Goal: Transaction & Acquisition: Purchase product/service

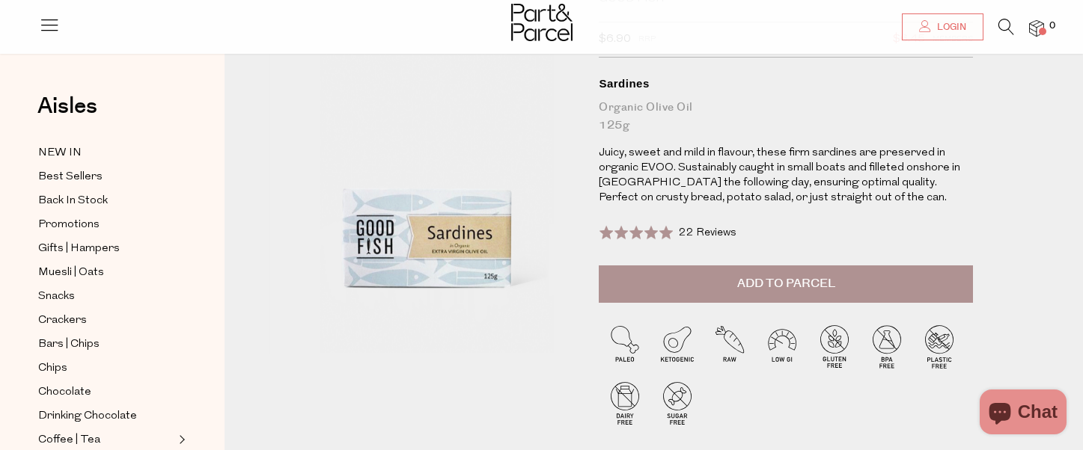
click at [774, 279] on span "Add to Parcel" at bounding box center [786, 283] width 98 height 17
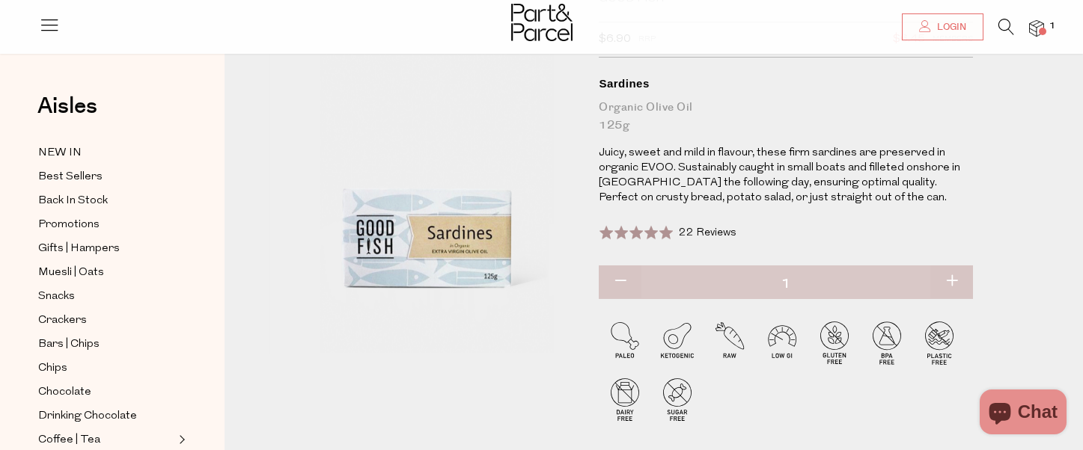
click at [947, 287] on button "button" at bounding box center [951, 282] width 43 height 33
type input "2"
click at [947, 287] on button "button" at bounding box center [951, 282] width 43 height 33
type input "3"
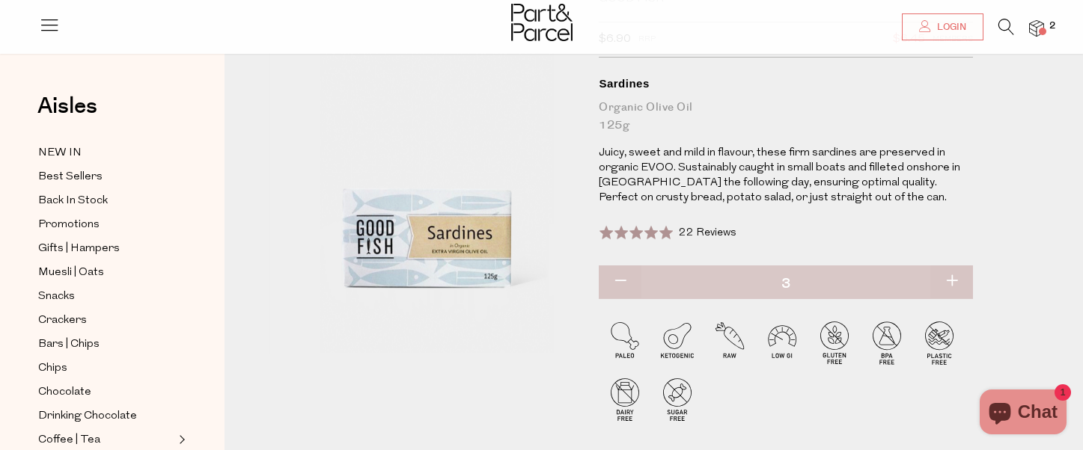
type input "3"
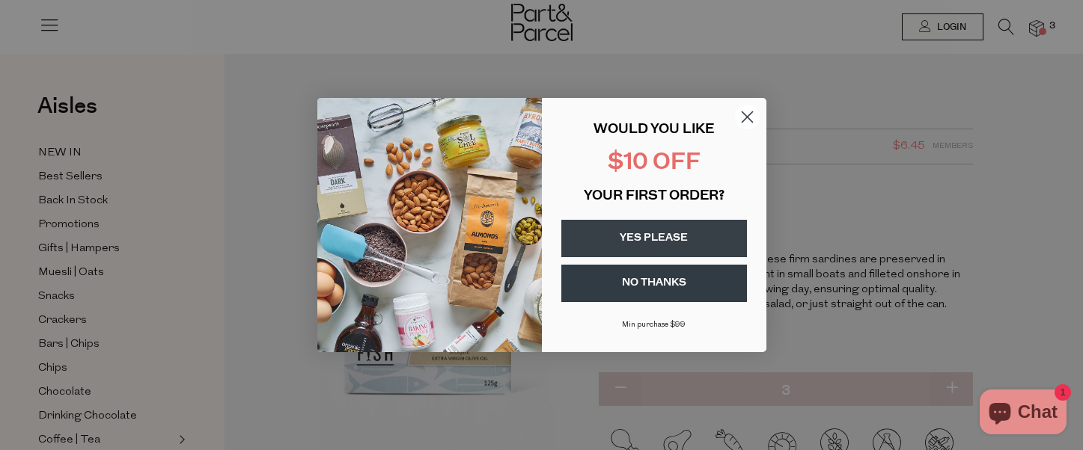
click at [746, 117] on icon "Close dialog" at bounding box center [747, 117] width 10 height 10
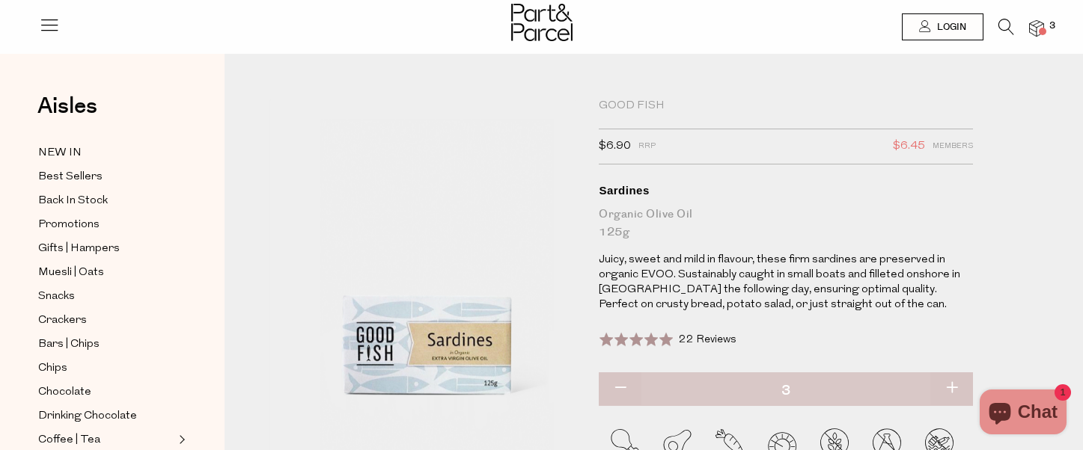
click at [951, 386] on button "button" at bounding box center [951, 389] width 43 height 33
type input "4"
click at [1037, 30] on img at bounding box center [1036, 28] width 15 height 17
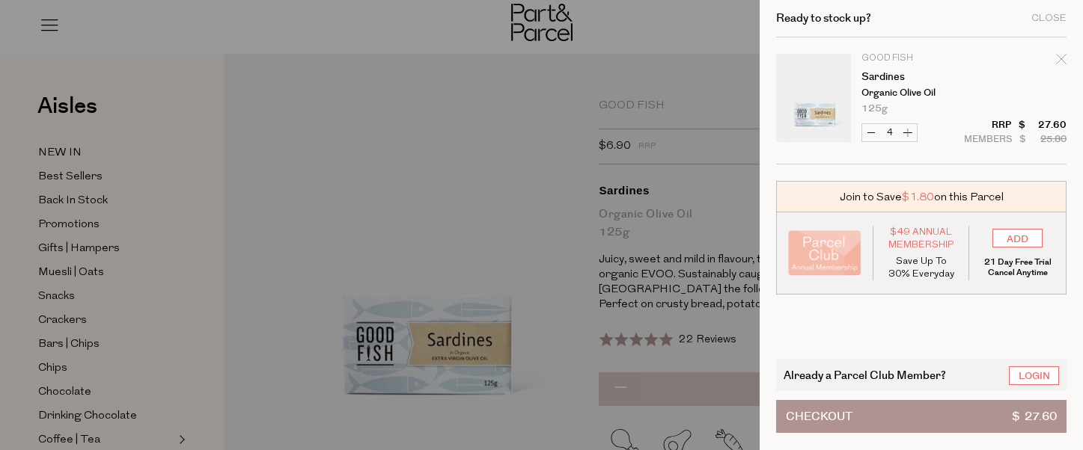
click at [420, 37] on div at bounding box center [541, 225] width 1083 height 450
